Goal: Task Accomplishment & Management: Use online tool/utility

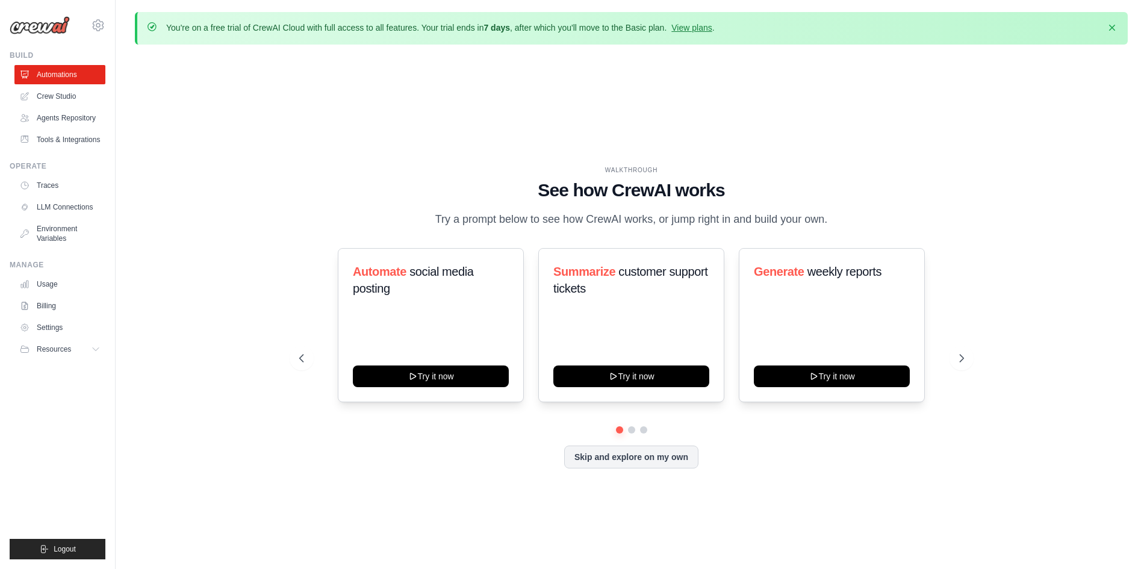
click at [862, 113] on div "WALKTHROUGH See how [PERSON_NAME] works Try a prompt below to see how [PERSON_N…" at bounding box center [631, 326] width 992 height 545
click at [963, 362] on icon at bounding box center [963, 357] width 4 height 7
click at [964, 362] on icon at bounding box center [963, 357] width 4 height 7
click at [967, 364] on icon at bounding box center [962, 358] width 12 height 12
click at [47, 95] on link "Crew Studio" at bounding box center [61, 96] width 91 height 19
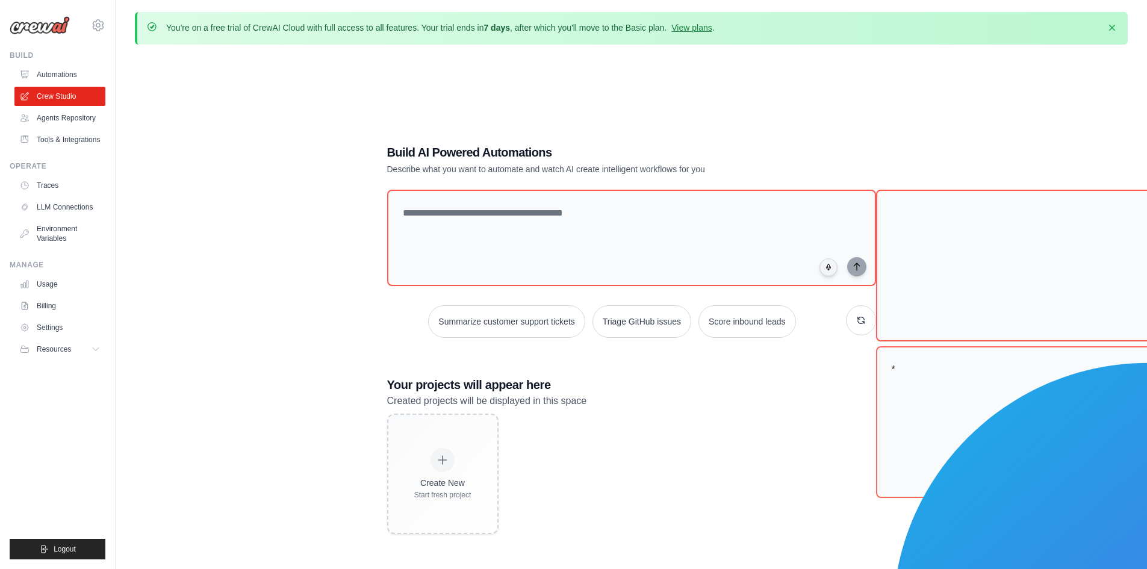
click at [250, 164] on div "Build AI Powered Automations Describe what you want to automate and watch AI cr…" at bounding box center [631, 338] width 992 height 569
click at [57, 210] on link "LLM Connections" at bounding box center [61, 206] width 91 height 19
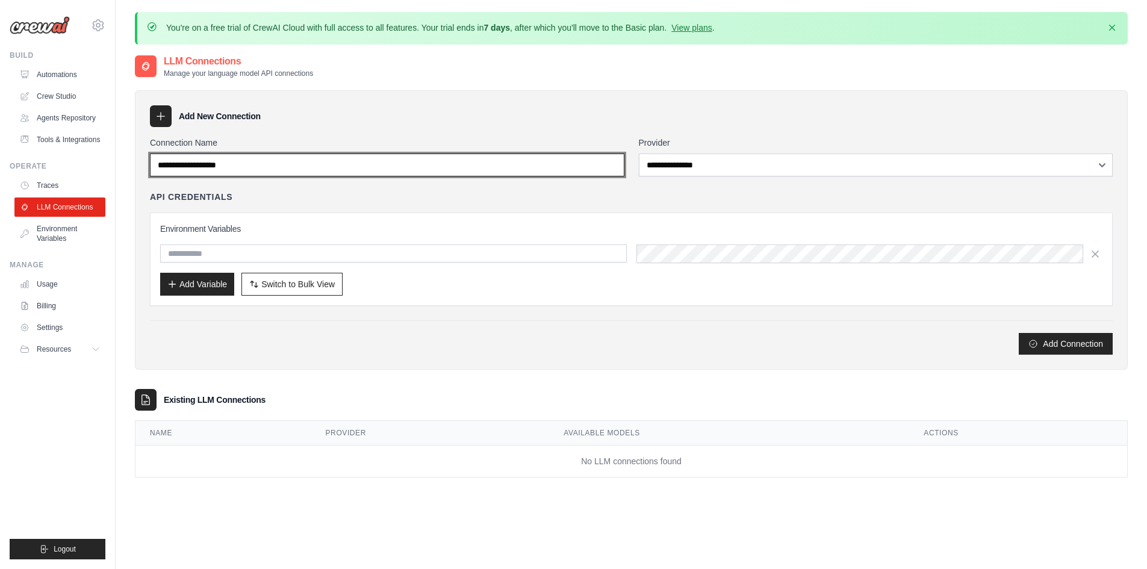
click at [404, 171] on input "Connection Name" at bounding box center [387, 164] width 474 height 23
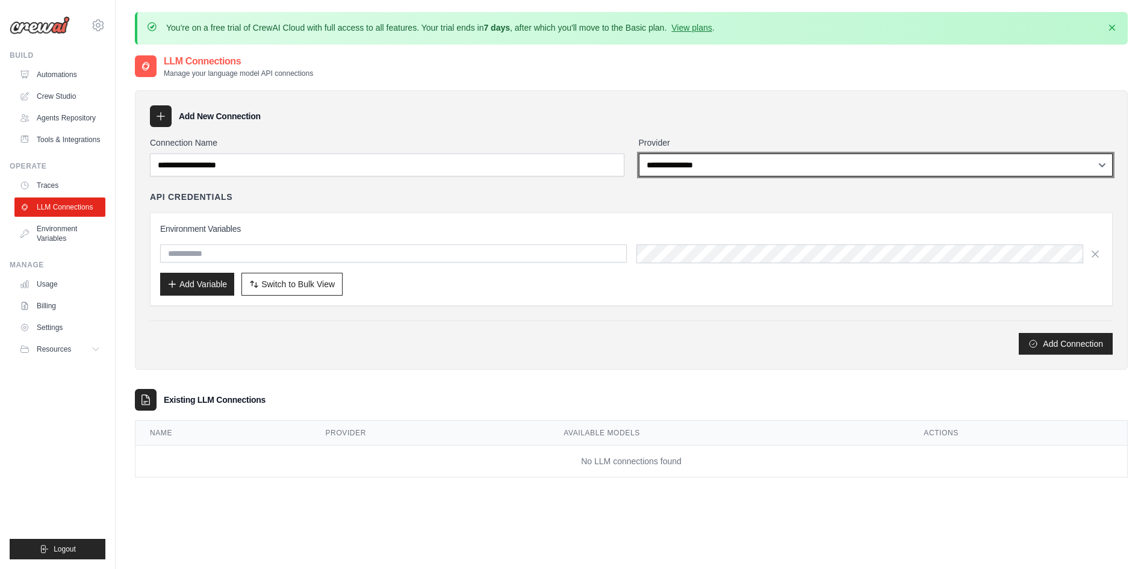
click at [753, 169] on select "**********" at bounding box center [876, 164] width 474 height 23
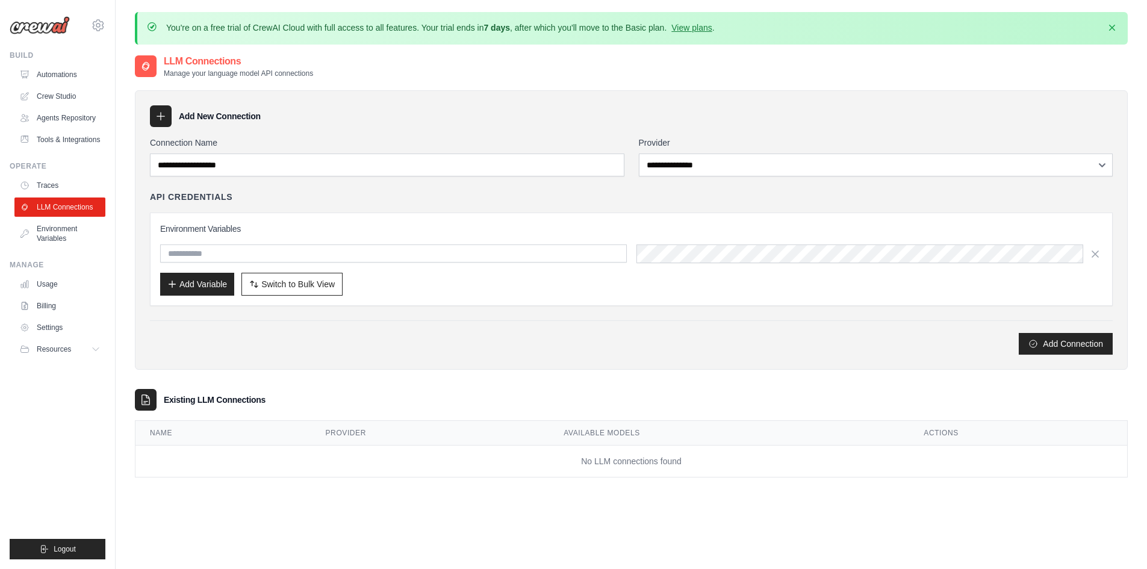
click at [513, 191] on div "API Credentials" at bounding box center [631, 197] width 962 height 12
click at [66, 91] on link "Crew Studio" at bounding box center [61, 96] width 91 height 19
